Goal: Task Accomplishment & Management: Manage account settings

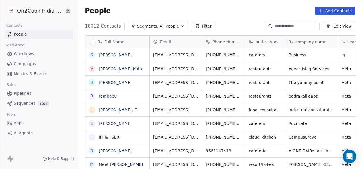
scroll to position [144, 281]
click at [26, 95] on span "Pipelines" at bounding box center [23, 94] width 18 height 6
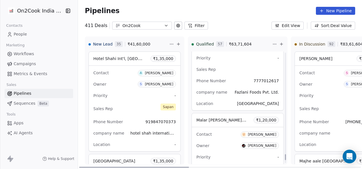
scroll to position [1880, 0]
click at [192, 23] on button "Filter" at bounding box center [197, 26] width 24 height 8
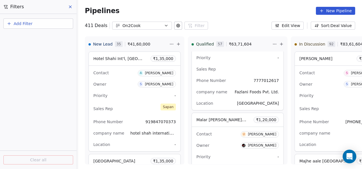
click at [62, 26] on button "Add Filter" at bounding box center [38, 24] width 70 height 10
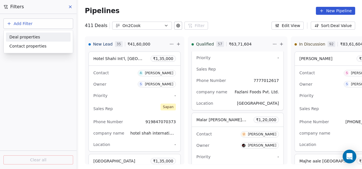
click at [56, 38] on div "Deal properties" at bounding box center [38, 37] width 58 height 6
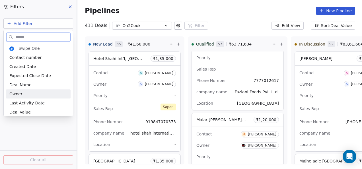
click at [44, 94] on div "Owner" at bounding box center [38, 94] width 58 height 6
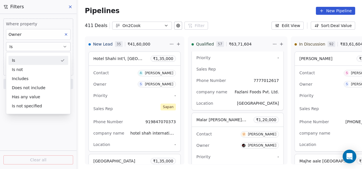
click at [48, 48] on button "Is" at bounding box center [38, 46] width 65 height 9
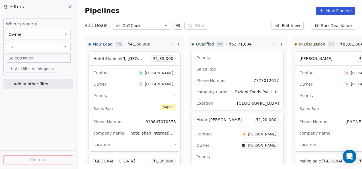
click at [47, 58] on body "On2Cook India Pvt. Ltd. Contacts People Marketing Workflows Campaigns Metrics &…" at bounding box center [181, 84] width 362 height 169
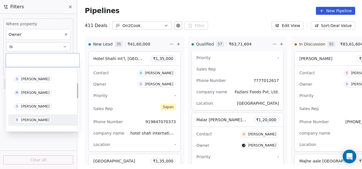
scroll to position [57, 0]
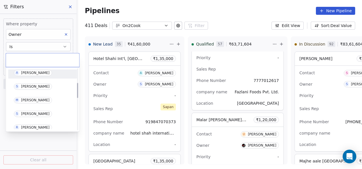
click at [39, 75] on span "A [PERSON_NAME]" at bounding box center [33, 73] width 38 height 6
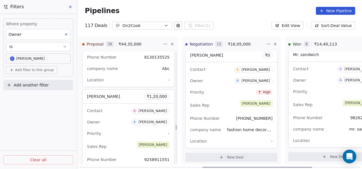
scroll to position [2739, 0]
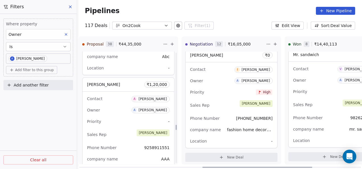
click at [130, 94] on div "Contact A [PERSON_NAME]" at bounding box center [128, 98] width 83 height 9
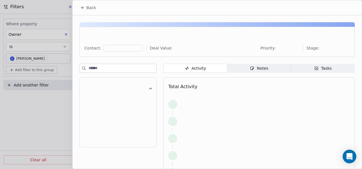
click at [128, 91] on div at bounding box center [181, 84] width 362 height 169
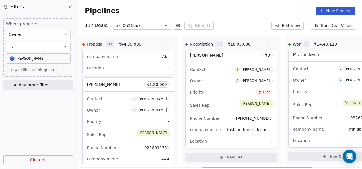
click at [129, 94] on div "Contact A [PERSON_NAME]" at bounding box center [128, 98] width 83 height 9
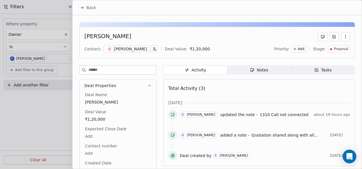
click at [246, 66] on span "Notes Notes" at bounding box center [260, 70] width 64 height 9
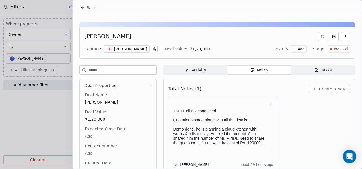
click at [219, 112] on p "1310 Call not connected" at bounding box center [220, 111] width 95 height 5
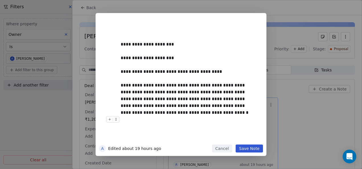
click at [249, 148] on button "Save Note" at bounding box center [249, 149] width 27 height 8
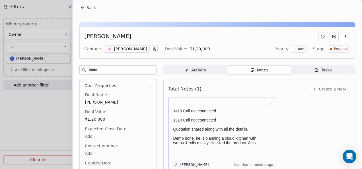
scroll to position [2, 0]
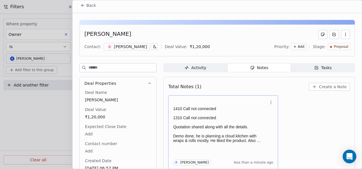
click at [88, 7] on span "Back" at bounding box center [91, 6] width 10 height 6
